Goal: Task Accomplishment & Management: Manage account settings

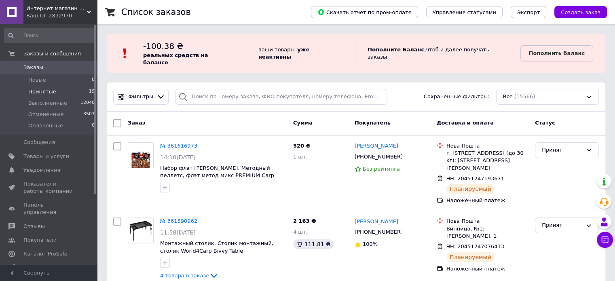
click at [46, 94] on span "Принятые" at bounding box center [42, 91] width 28 height 7
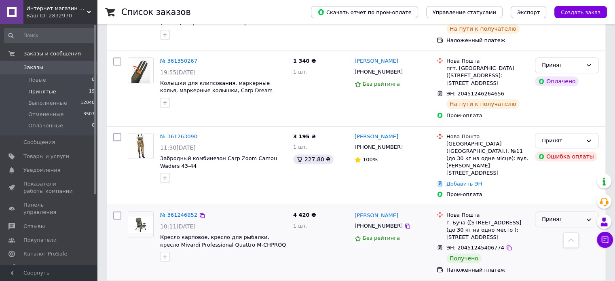
scroll to position [728, 0]
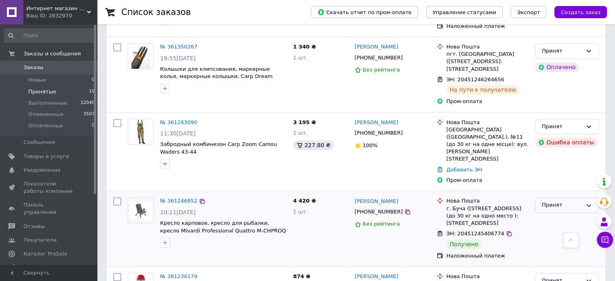
click at [558, 197] on div "Принят" at bounding box center [567, 205] width 64 height 16
click at [556, 215] on li "Выполнен" at bounding box center [566, 222] width 63 height 15
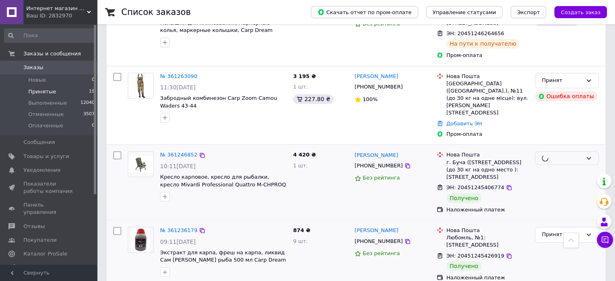
scroll to position [849, 0]
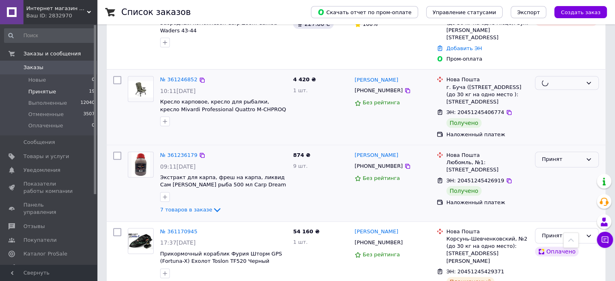
click at [555, 155] on div "Принят" at bounding box center [562, 159] width 40 height 8
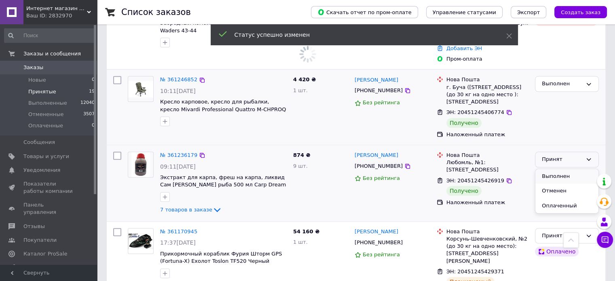
click at [554, 169] on li "Выполнен" at bounding box center [566, 176] width 63 height 15
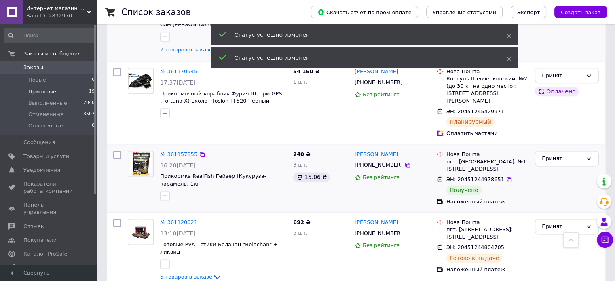
scroll to position [1011, 0]
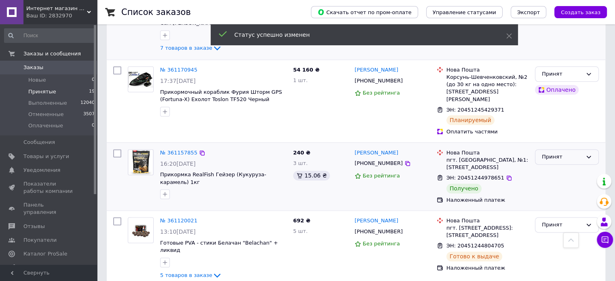
click at [559, 153] on div "Принят" at bounding box center [562, 157] width 40 height 8
click at [550, 166] on li "Выполнен" at bounding box center [566, 173] width 63 height 15
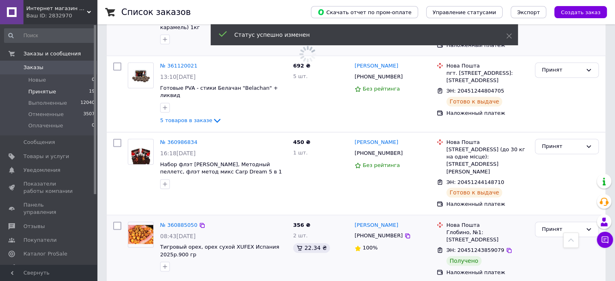
scroll to position [1213, 0]
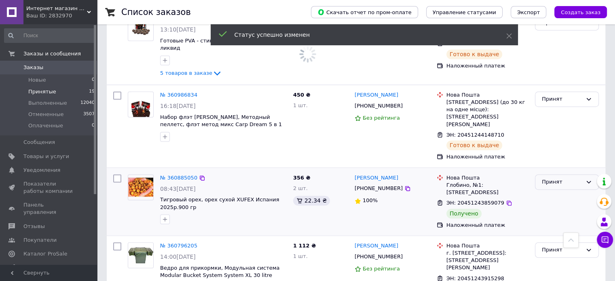
click at [561, 178] on div "Принят" at bounding box center [562, 182] width 40 height 8
click at [552, 191] on li "Выполнен" at bounding box center [566, 198] width 63 height 15
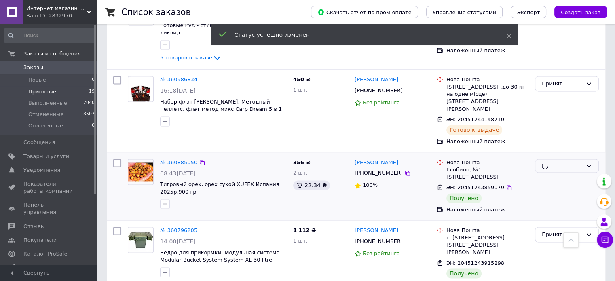
scroll to position [1237, 0]
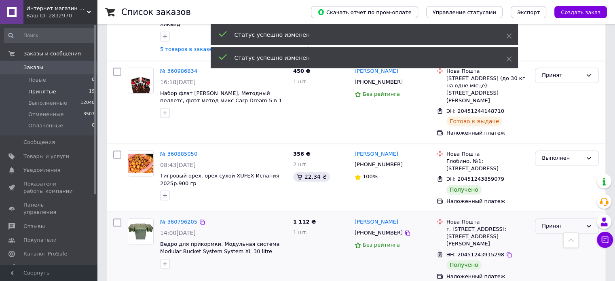
click at [557, 222] on div "Принят" at bounding box center [562, 226] width 40 height 8
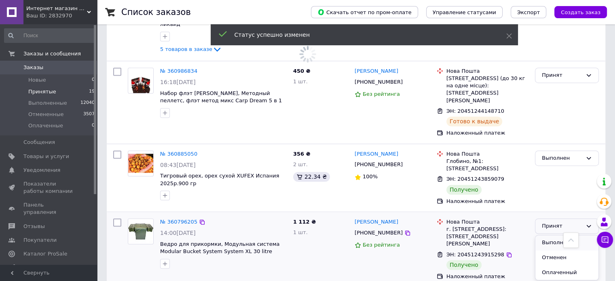
click at [552, 235] on li "Выполнен" at bounding box center [566, 242] width 63 height 15
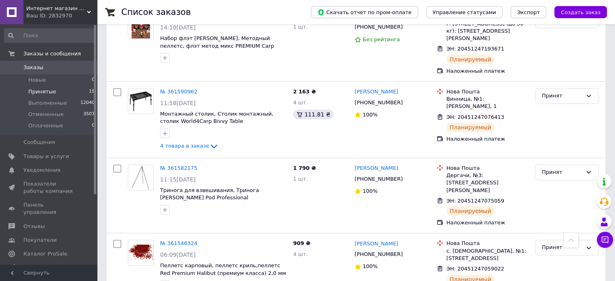
scroll to position [0, 0]
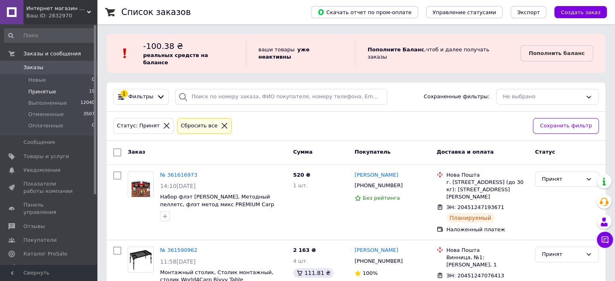
click at [47, 13] on div "Ваш ID: 2832970" at bounding box center [61, 15] width 71 height 7
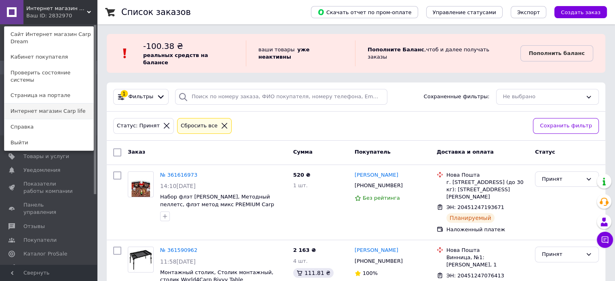
click at [61, 104] on link "Интернет магазин Carp life" at bounding box center [48, 111] width 89 height 15
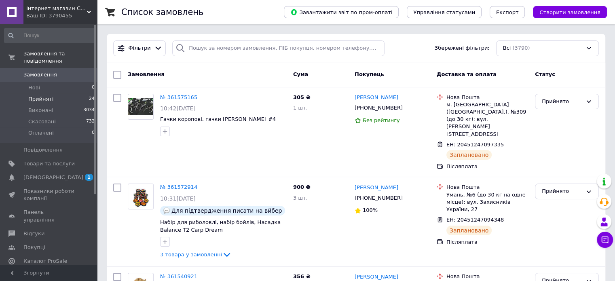
click at [44, 95] on span "Прийняті" at bounding box center [40, 98] width 25 height 7
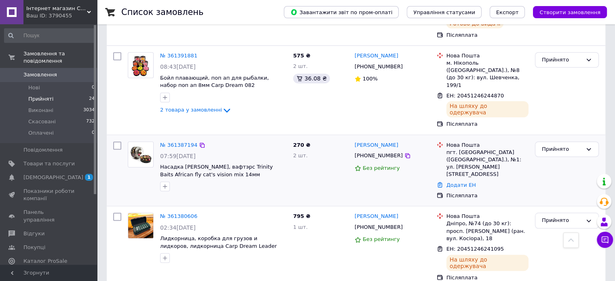
scroll to position [688, 0]
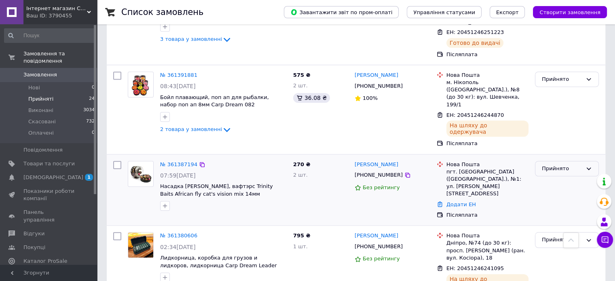
click at [558, 165] on div "Прийнято" at bounding box center [562, 169] width 40 height 8
click at [548, 193] on li "Скасовано" at bounding box center [566, 200] width 63 height 15
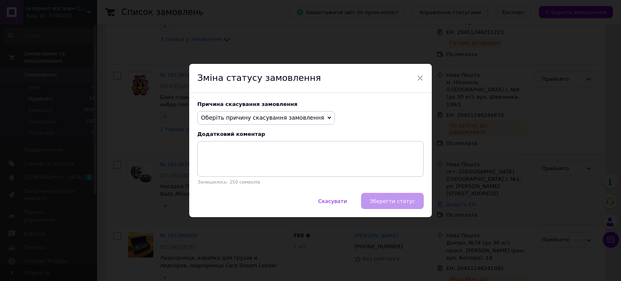
click at [254, 121] on span "Оберіть причину скасування замовлення" at bounding box center [262, 117] width 123 height 6
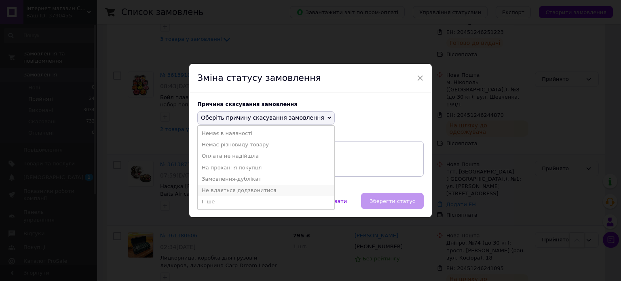
click at [243, 190] on li "Не вдається додзвонитися" at bounding box center [266, 190] width 137 height 11
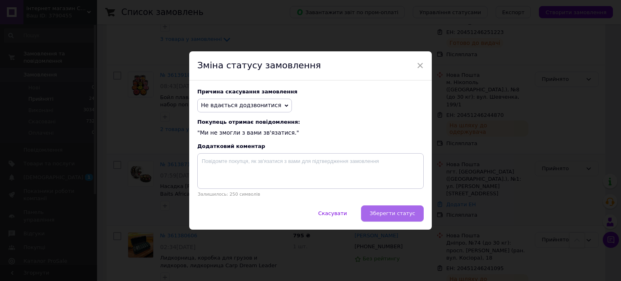
click at [400, 216] on span "Зберегти статус" at bounding box center [393, 213] width 46 height 6
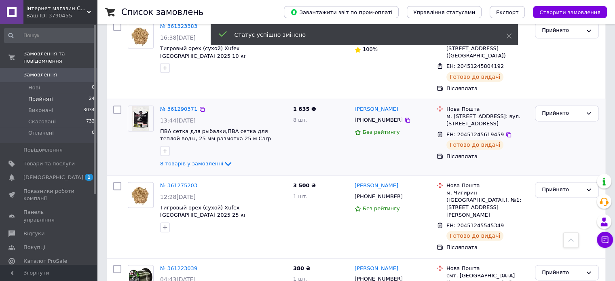
scroll to position [1052, 0]
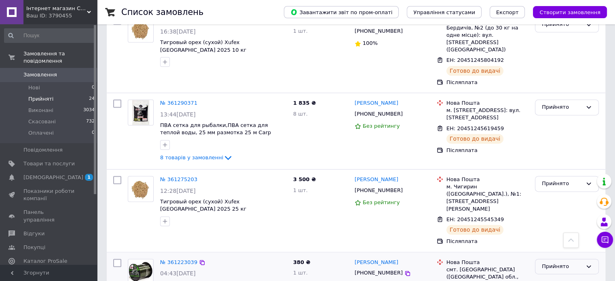
click at [557, 259] on div "Прийнято" at bounding box center [567, 267] width 64 height 16
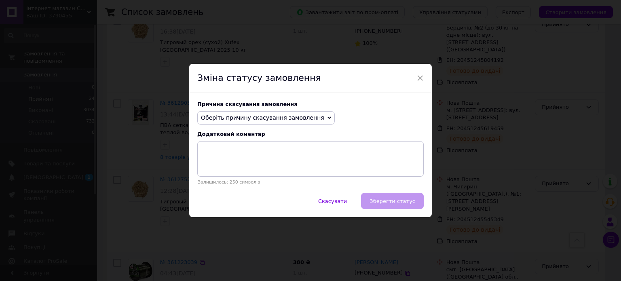
click at [281, 118] on span "Оберіть причину скасування замовлення" at bounding box center [262, 117] width 123 height 6
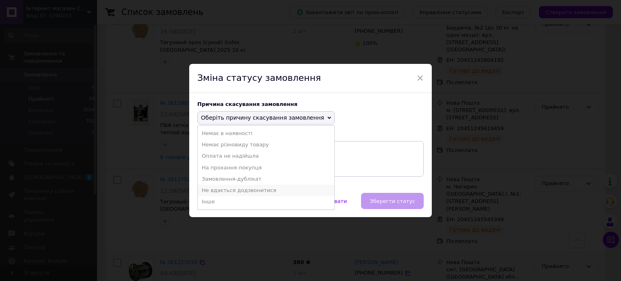
click at [254, 189] on li "Не вдається додзвонитися" at bounding box center [266, 190] width 137 height 11
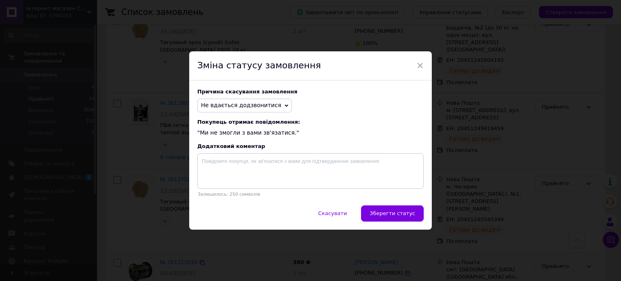
click at [391, 213] on span "Зберегти статус" at bounding box center [393, 213] width 46 height 6
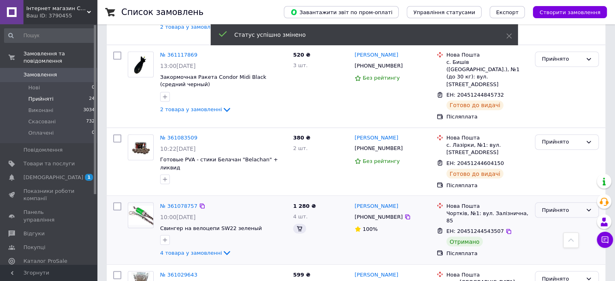
scroll to position [1367, 0]
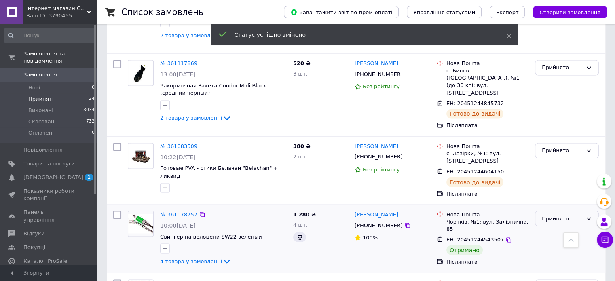
click at [560, 214] on div "Прийнято" at bounding box center [562, 218] width 40 height 8
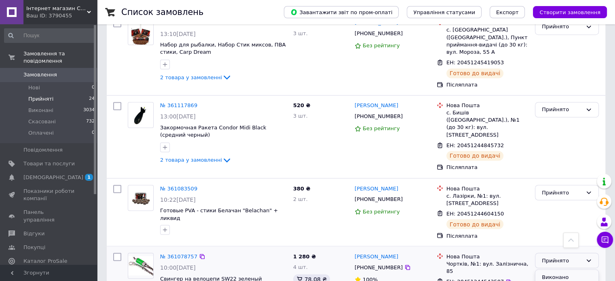
click at [557, 270] on li "Виконано" at bounding box center [566, 277] width 63 height 15
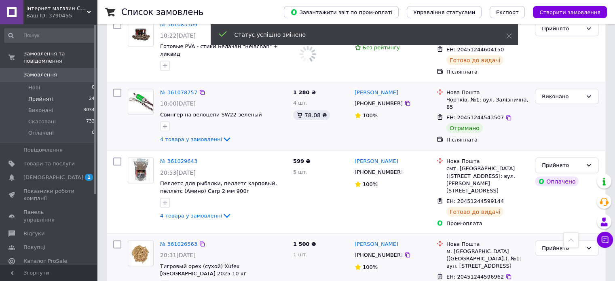
scroll to position [1609, 0]
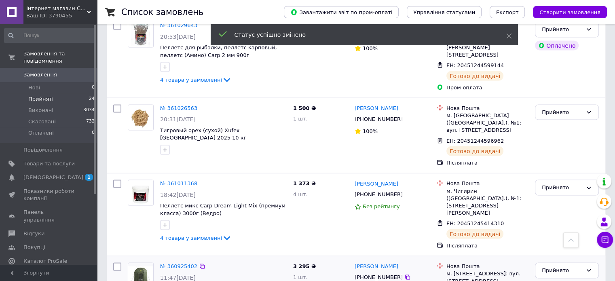
scroll to position [1666, 0]
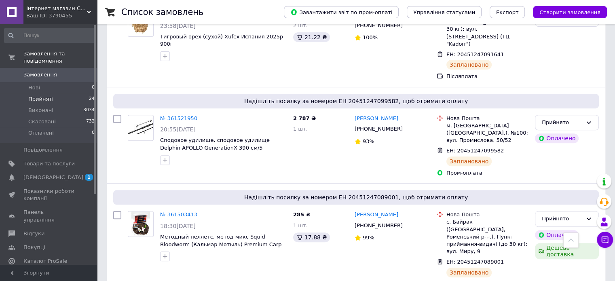
click at [40, 71] on span "Замовлення" at bounding box center [40, 74] width 34 height 7
click at [46, 16] on div "Ваш ID: 3790455" at bounding box center [61, 15] width 71 height 7
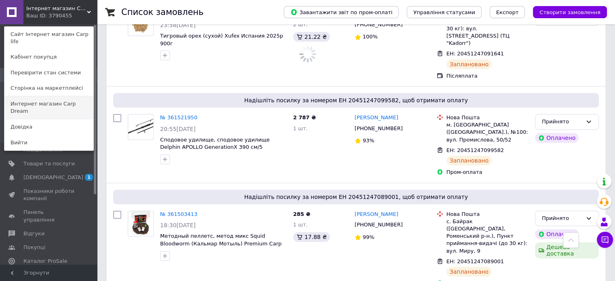
click at [60, 96] on link "Интернет магазин Carp Dream" at bounding box center [48, 107] width 89 height 23
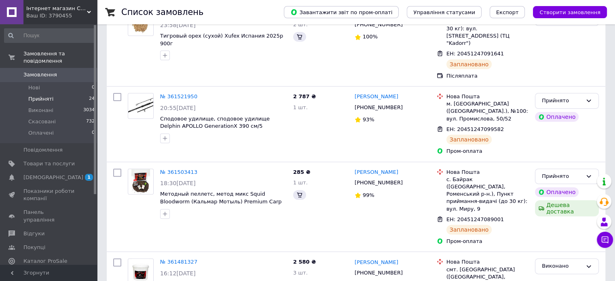
scroll to position [0, 0]
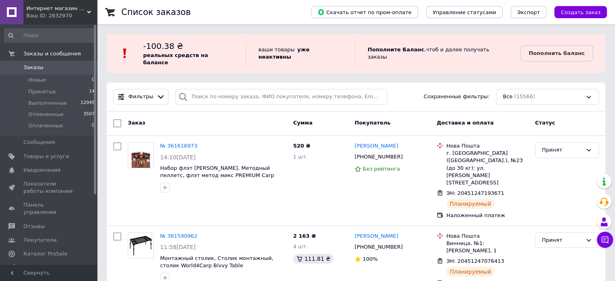
click at [50, 14] on div "Ваш ID: 2832970" at bounding box center [61, 15] width 71 height 7
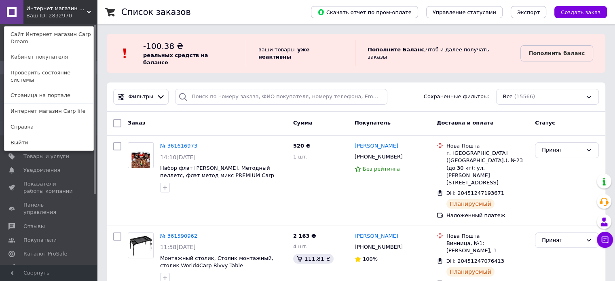
click at [50, 14] on div "Ваш ID: 2832970" at bounding box center [43, 15] width 34 height 7
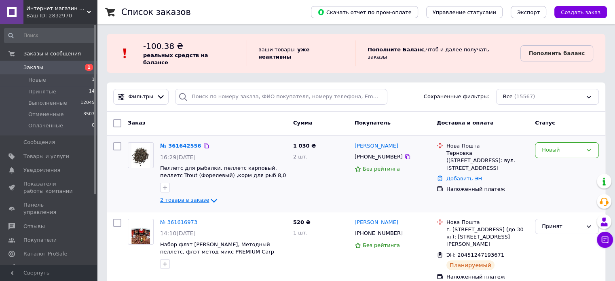
click at [209, 196] on icon at bounding box center [214, 201] width 10 height 10
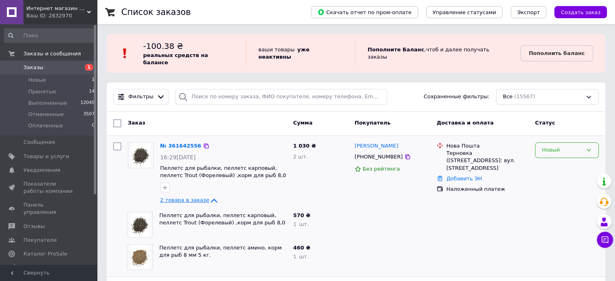
click at [552, 146] on div "Новый" at bounding box center [562, 150] width 40 height 8
click at [558, 160] on li "Принят" at bounding box center [566, 167] width 63 height 15
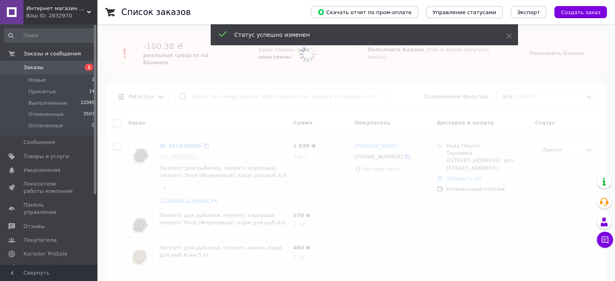
click at [371, 140] on span at bounding box center [307, 140] width 615 height 281
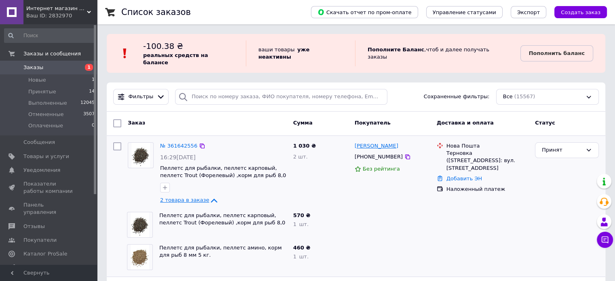
click at [373, 142] on link "Ігор Межаков" at bounding box center [377, 146] width 44 height 8
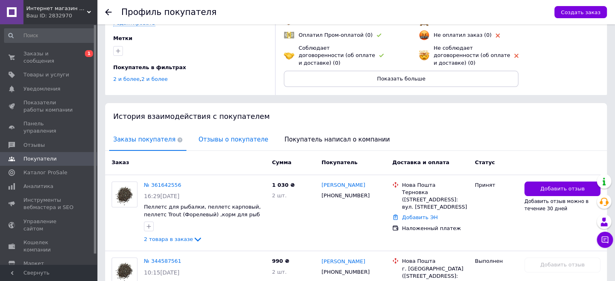
click at [213, 144] on span "Отзывы о покупателе" at bounding box center [234, 139] width 78 height 21
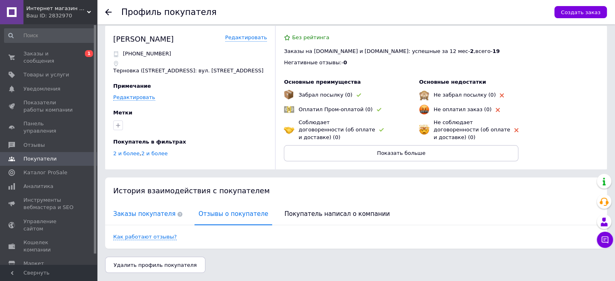
click at [143, 211] on span "Заказы покупателя" at bounding box center [147, 214] width 77 height 21
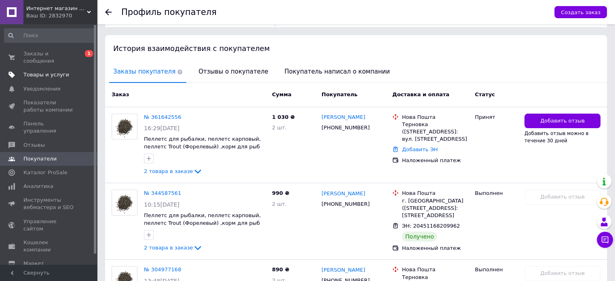
scroll to position [42, 0]
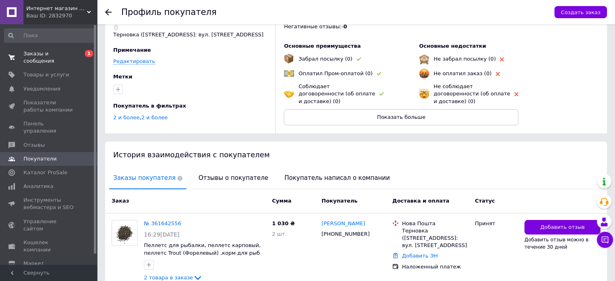
click at [58, 57] on span "Заказы и сообщения" at bounding box center [48, 57] width 51 height 15
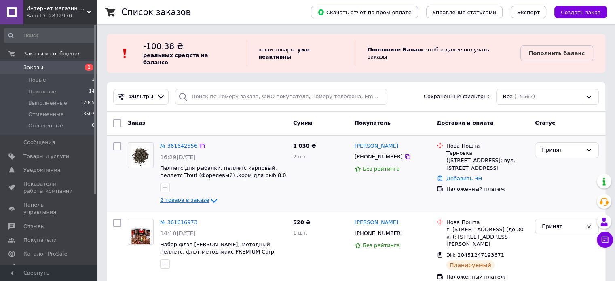
click at [183, 197] on span "2 товара в заказе" at bounding box center [184, 200] width 49 height 6
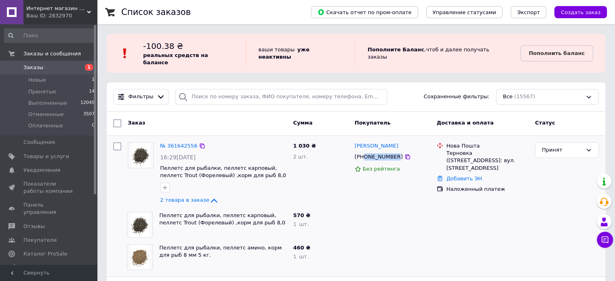
drag, startPoint x: 363, startPoint y: 148, endPoint x: 392, endPoint y: 149, distance: 28.7
click at [392, 152] on div "+380950214190" at bounding box center [378, 157] width 51 height 11
copy div "0950214190"
click at [460, 176] on link "Добавить ЭН" at bounding box center [465, 179] width 36 height 6
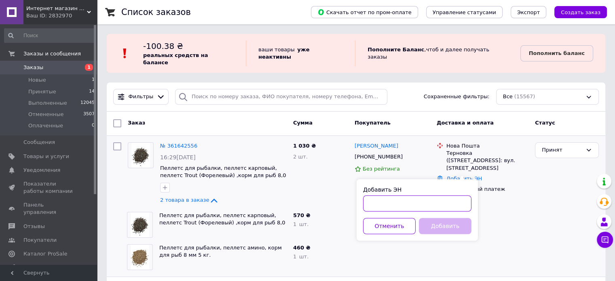
click at [378, 203] on input "Добавить ЭН" at bounding box center [417, 203] width 108 height 16
paste input "20451247352793"
type input "20451247352793"
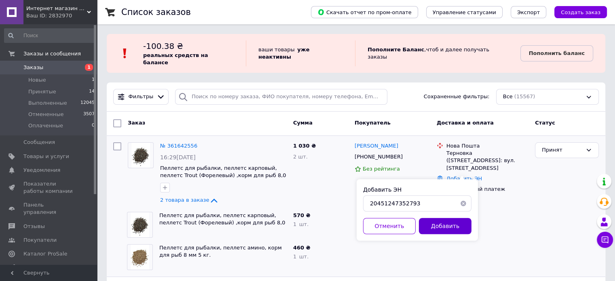
click at [443, 225] on button "Добавить" at bounding box center [445, 226] width 53 height 16
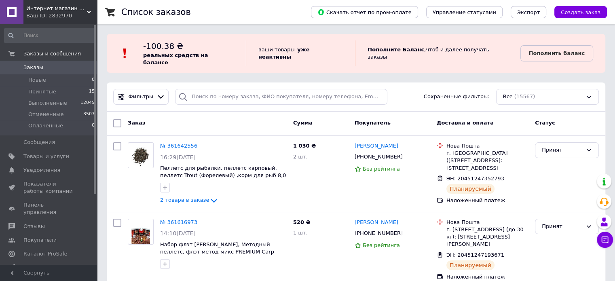
drag, startPoint x: 42, startPoint y: 16, endPoint x: 55, endPoint y: 63, distance: 48.6
click at [42, 16] on div "Ваш ID: 2832970" at bounding box center [61, 15] width 71 height 7
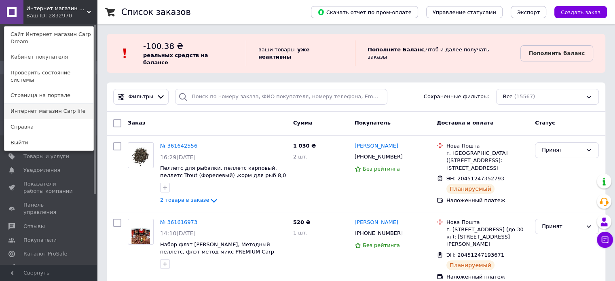
click at [61, 104] on link "Интернет магазин Carp life" at bounding box center [48, 111] width 89 height 15
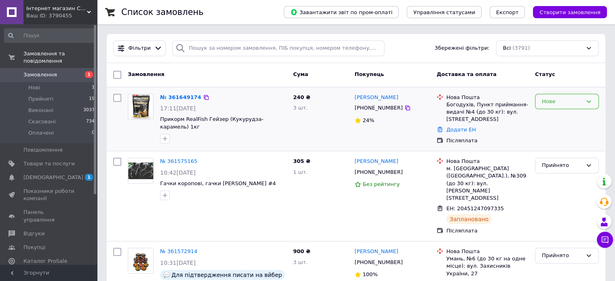
click at [559, 106] on div "Нове" at bounding box center [567, 102] width 64 height 16
click at [552, 118] on li "Прийнято" at bounding box center [566, 118] width 63 height 15
click at [375, 98] on link "[PERSON_NAME]" at bounding box center [377, 98] width 44 height 8
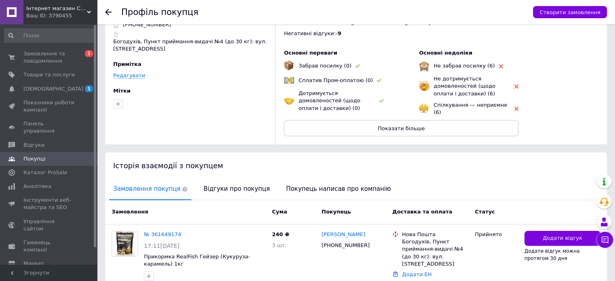
scroll to position [78, 0]
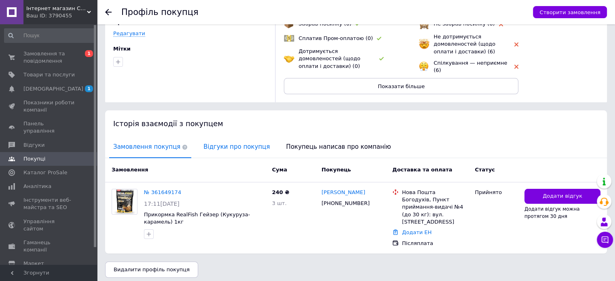
click at [220, 142] on span "Відгуки про покупця" at bounding box center [236, 147] width 74 height 21
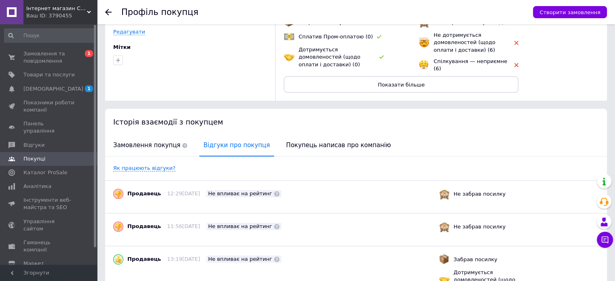
scroll to position [0, 0]
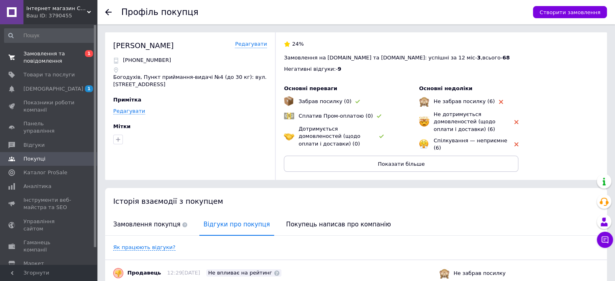
click at [32, 53] on span "Замовлення та повідомлення" at bounding box center [48, 57] width 51 height 15
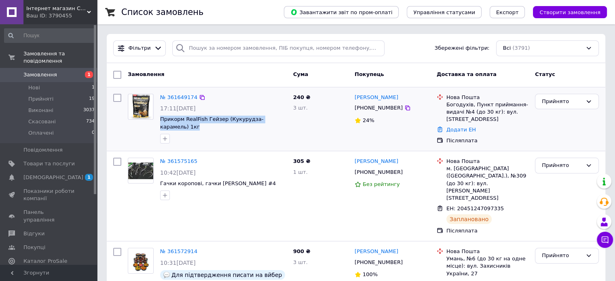
drag, startPoint x: 287, startPoint y: 119, endPoint x: 159, endPoint y: 122, distance: 128.2
click at [159, 122] on div "№ 361649174 17:11, 12.09.2025 Прикорм RealFish Гейзер (Кукурудза-карамель) 1кг" at bounding box center [223, 119] width 133 height 57
copy span "Прикорм RealFish Гейзер (Кукурудза-карамель) 1кг"
click at [380, 97] on link "[PERSON_NAME]" at bounding box center [377, 98] width 44 height 8
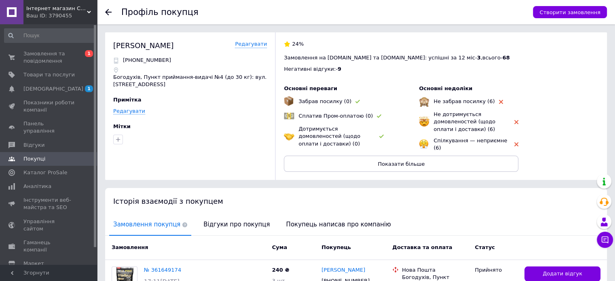
scroll to position [78, 0]
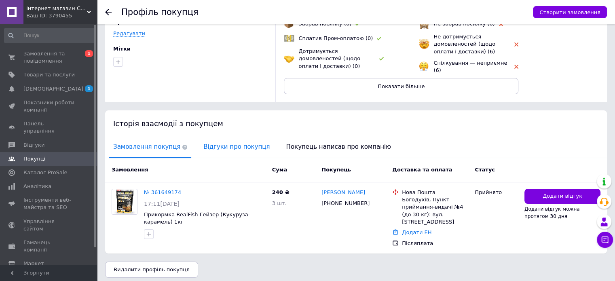
click at [216, 144] on span "Відгуки про покупця" at bounding box center [236, 147] width 74 height 21
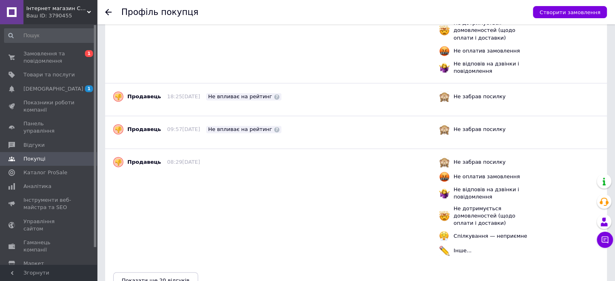
scroll to position [1123, 0]
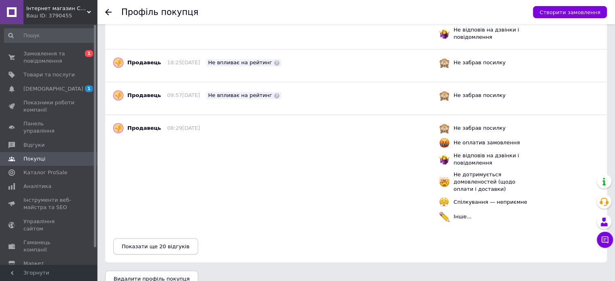
click at [159, 239] on button "Показати ще 20 відгуків" at bounding box center [155, 246] width 85 height 16
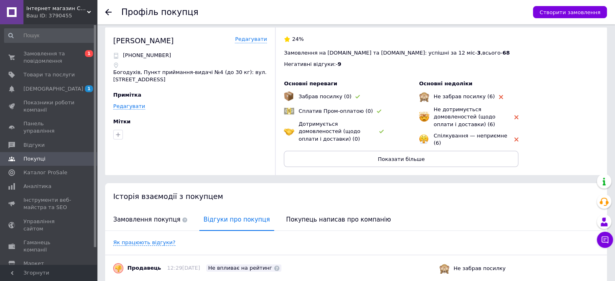
scroll to position [0, 0]
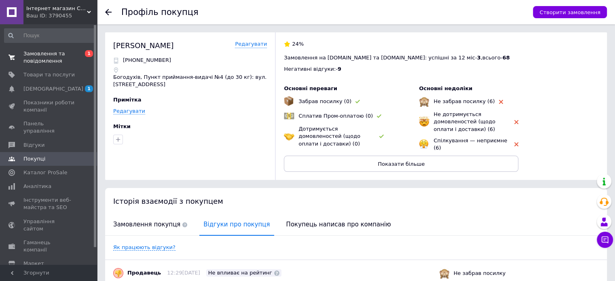
click at [42, 59] on span "Замовлення та повідомлення" at bounding box center [48, 57] width 51 height 15
